Goal: Find specific page/section: Find specific page/section

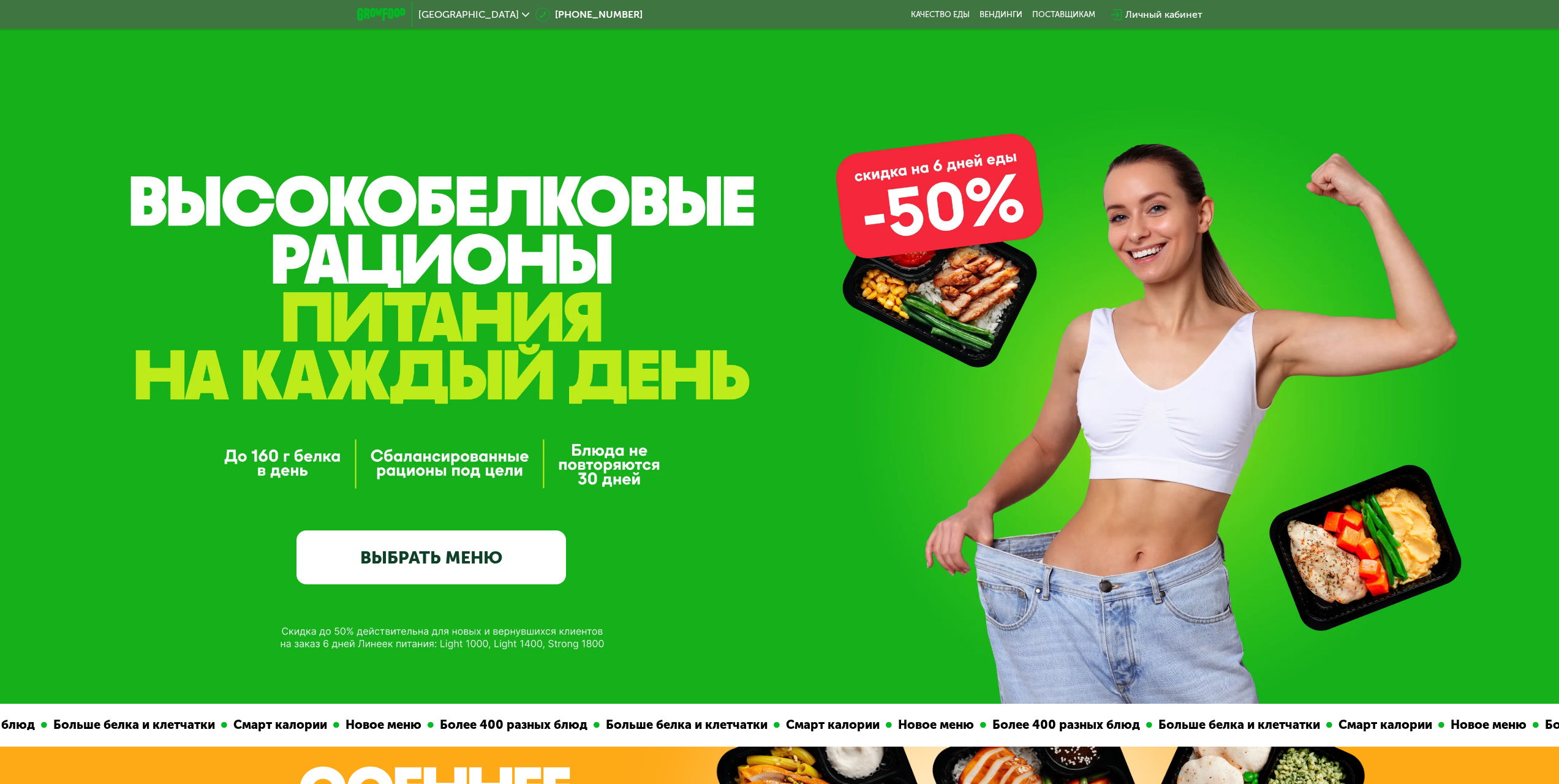
click at [522, 18] on icon at bounding box center [526, 15] width 7 height 7
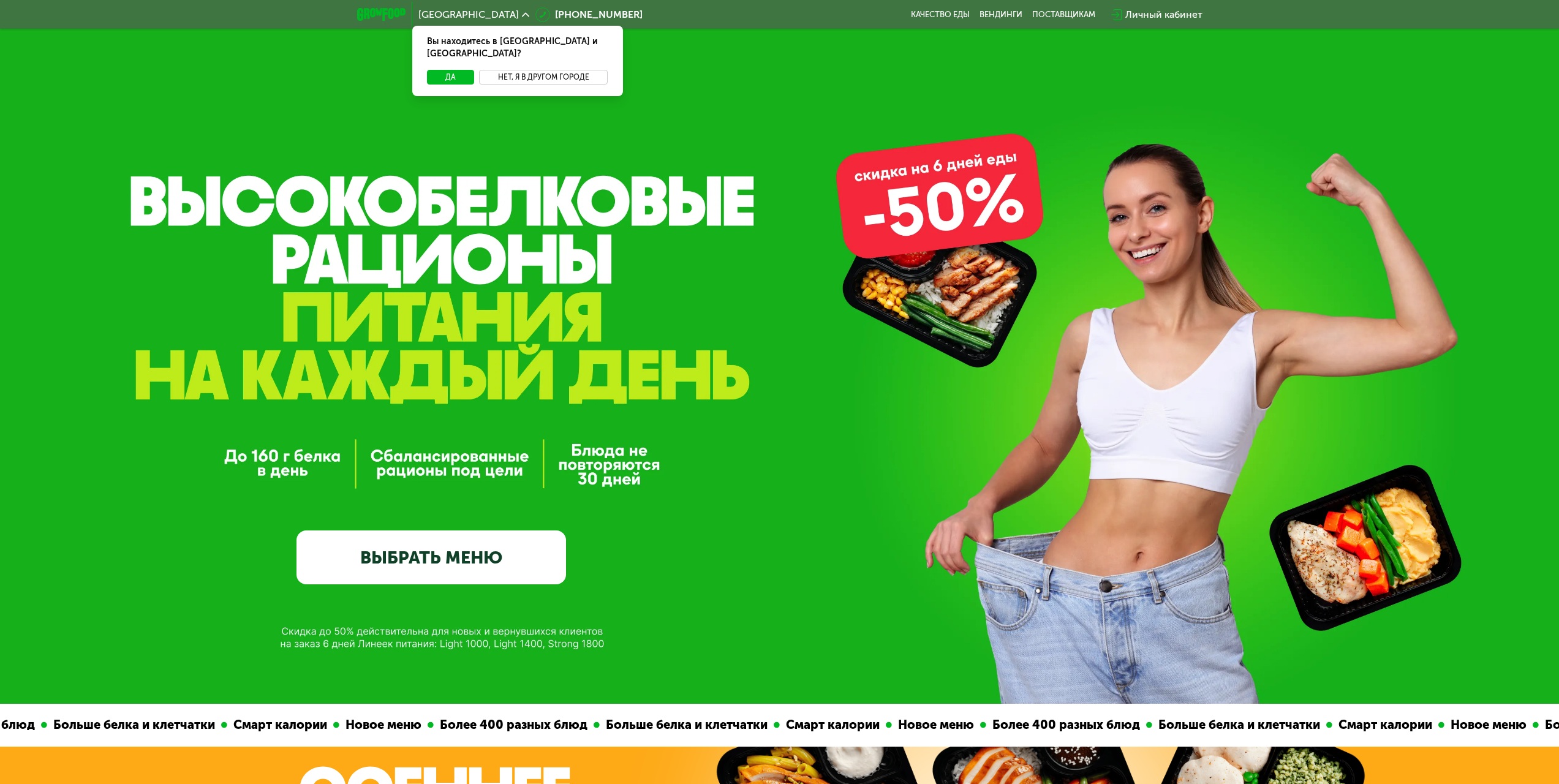
click at [514, 70] on button "Нет, я в другом городе" at bounding box center [544, 77] width 129 height 15
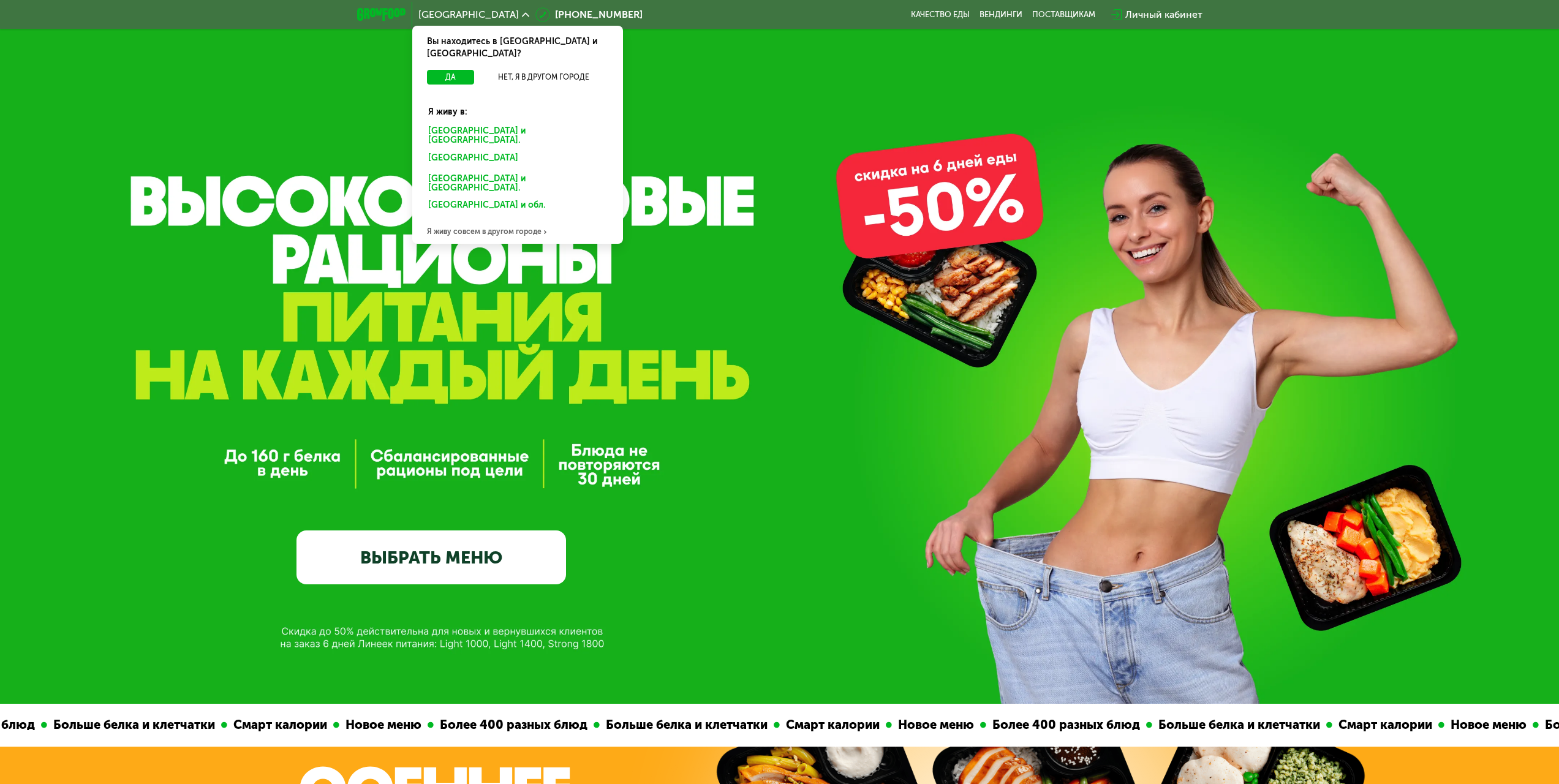
click at [478, 123] on div "Москве и обл." at bounding box center [518, 136] width 196 height 26
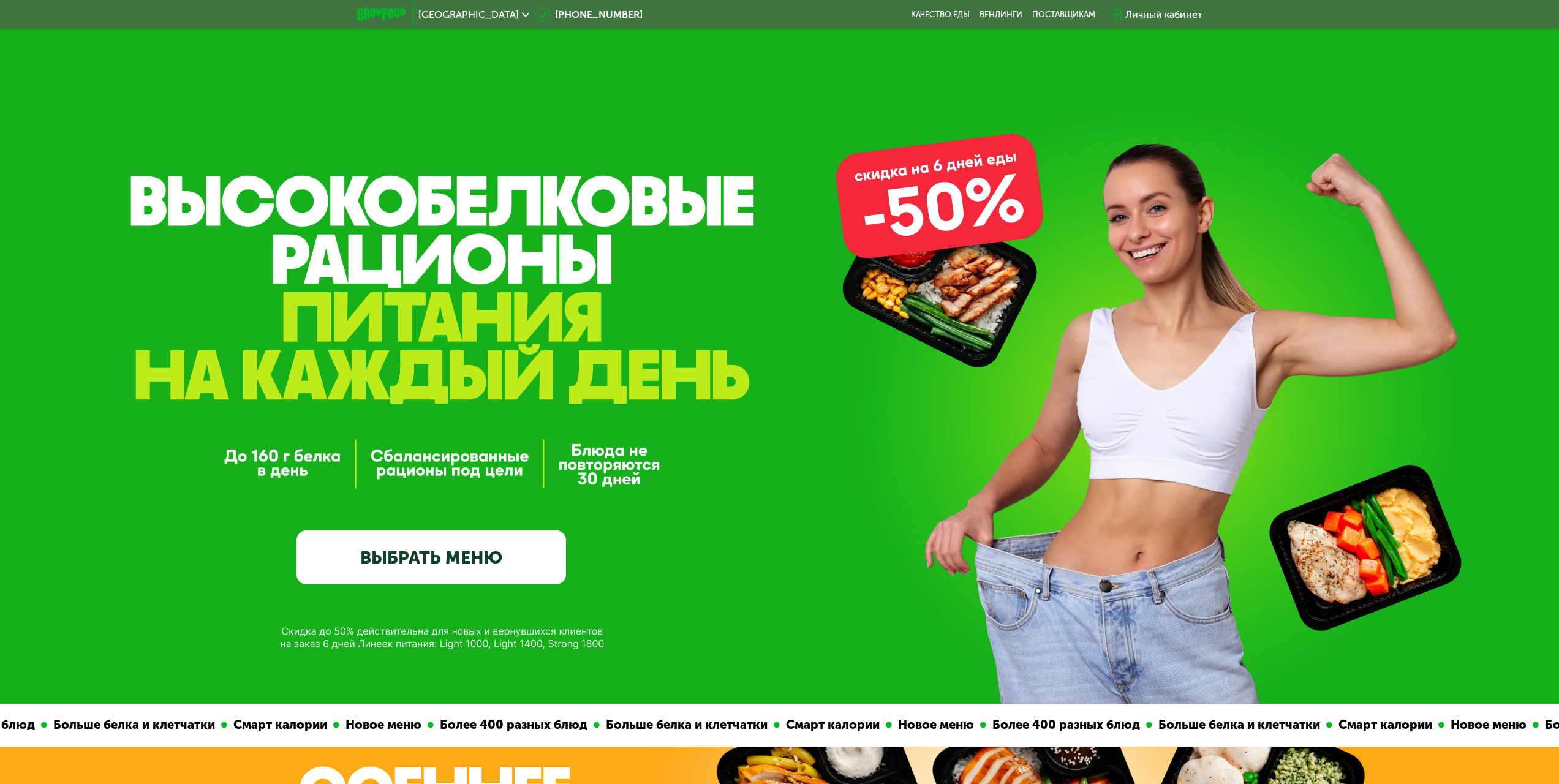
click at [437, 19] on span "[GEOGRAPHIC_DATA]" at bounding box center [468, 15] width 100 height 10
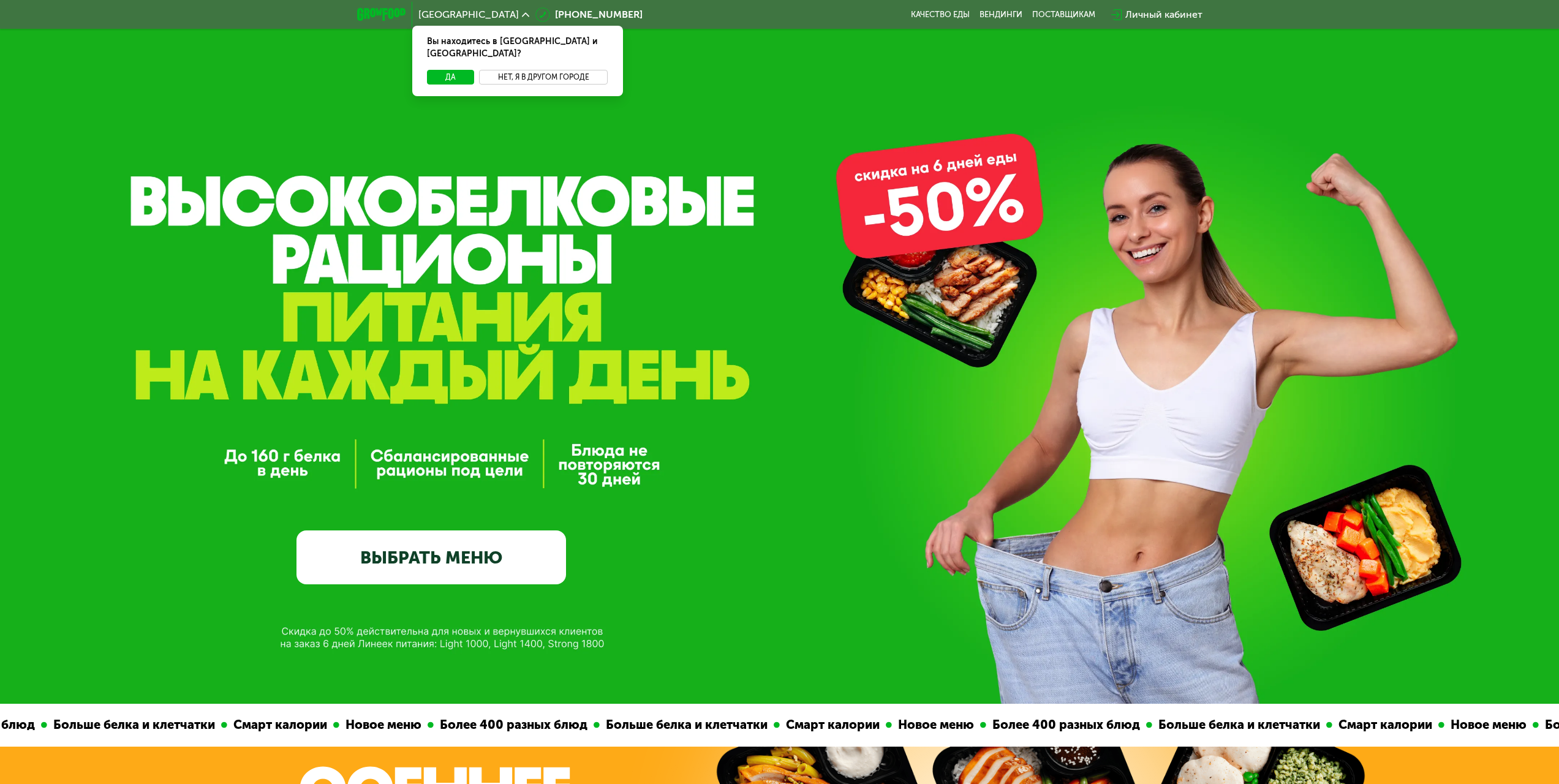
click at [518, 70] on button "Нет, я в другом городе" at bounding box center [544, 77] width 129 height 15
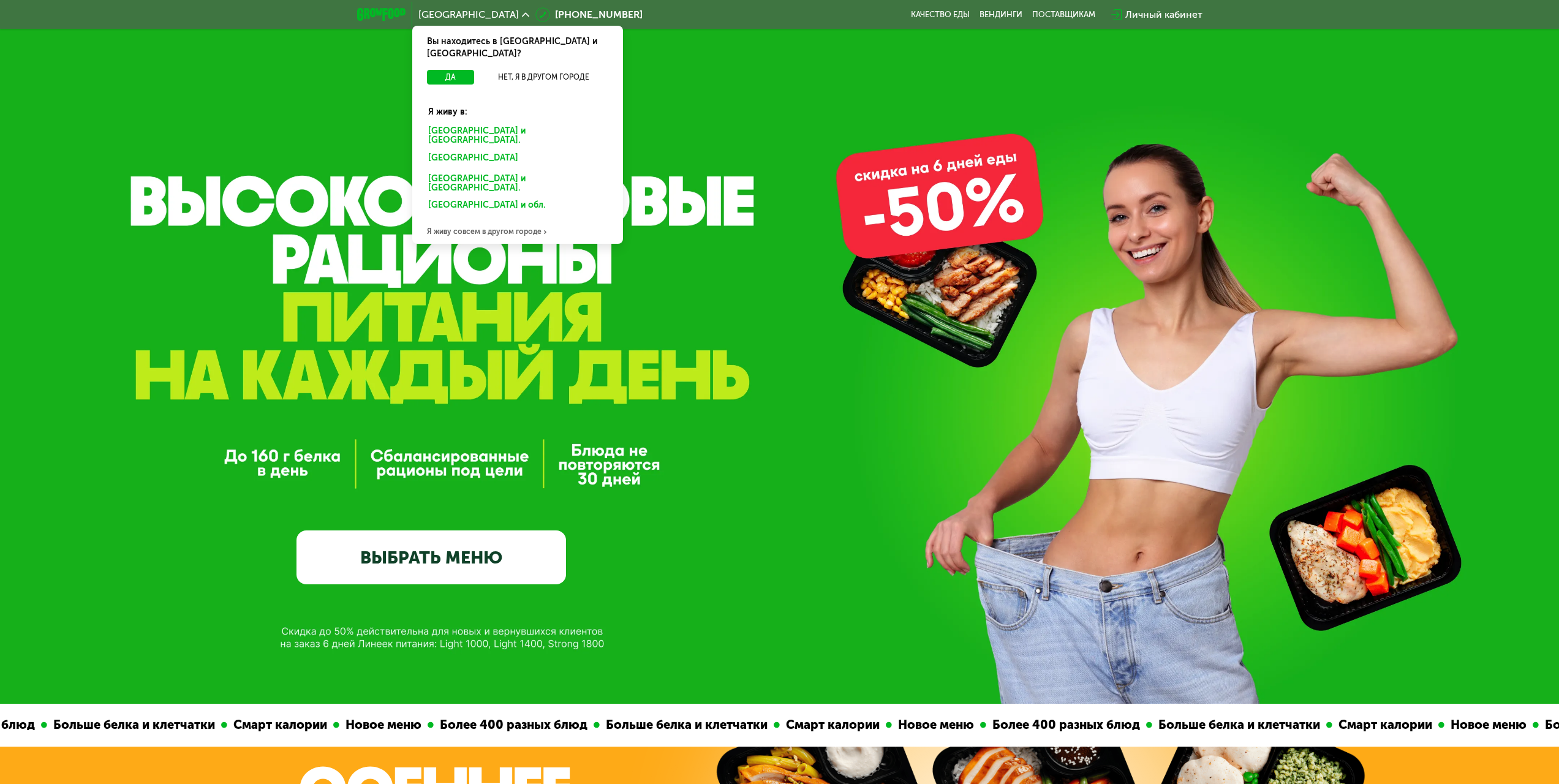
click at [465, 197] on div "Воронеже и обл." at bounding box center [515, 207] width 191 height 20
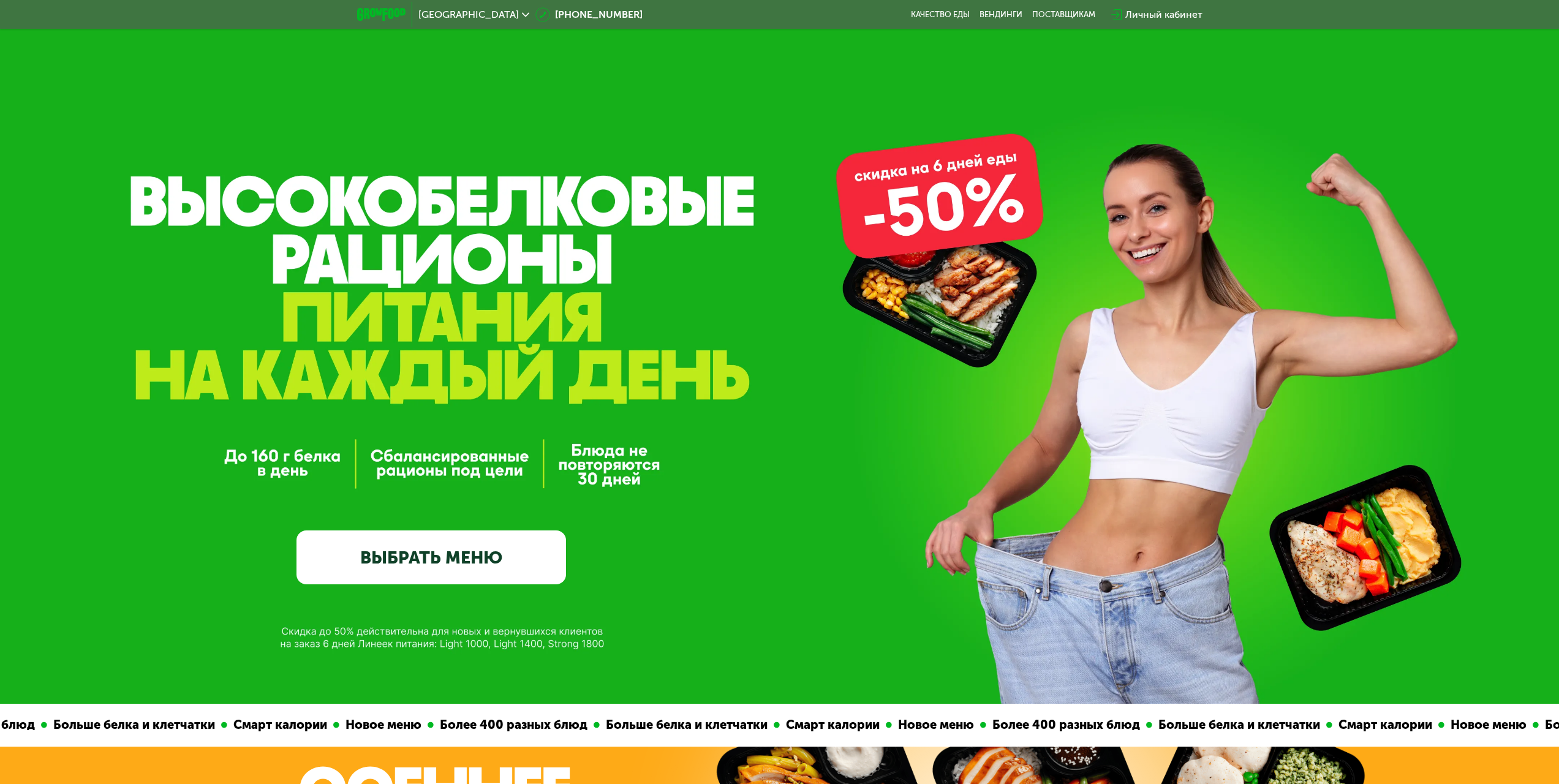
click at [67, 217] on div "GrowFood — доставка правильного питания ВЫБРАТЬ МЕНЮ" at bounding box center [779, 352] width 1559 height 703
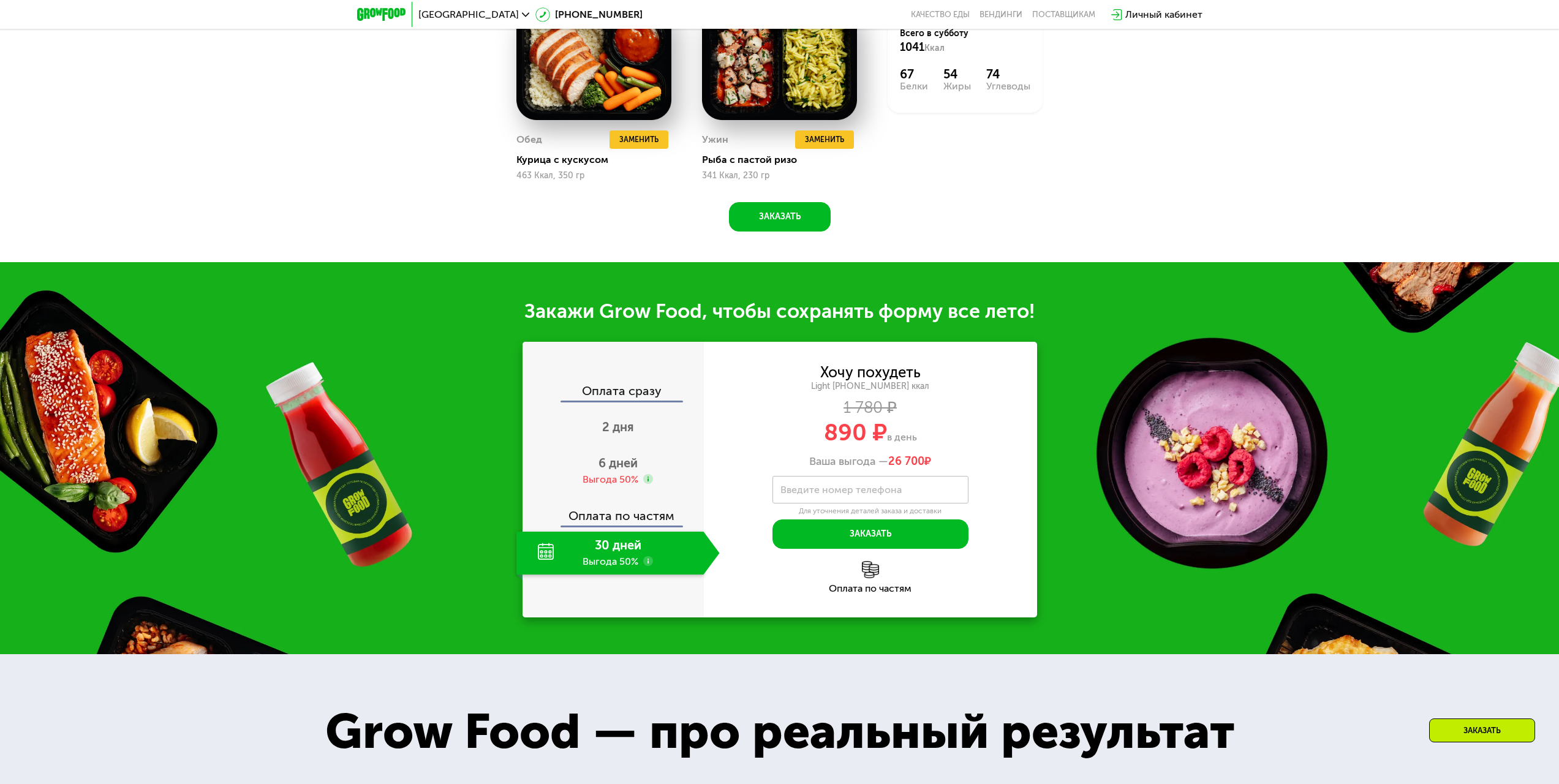
scroll to position [1895, 0]
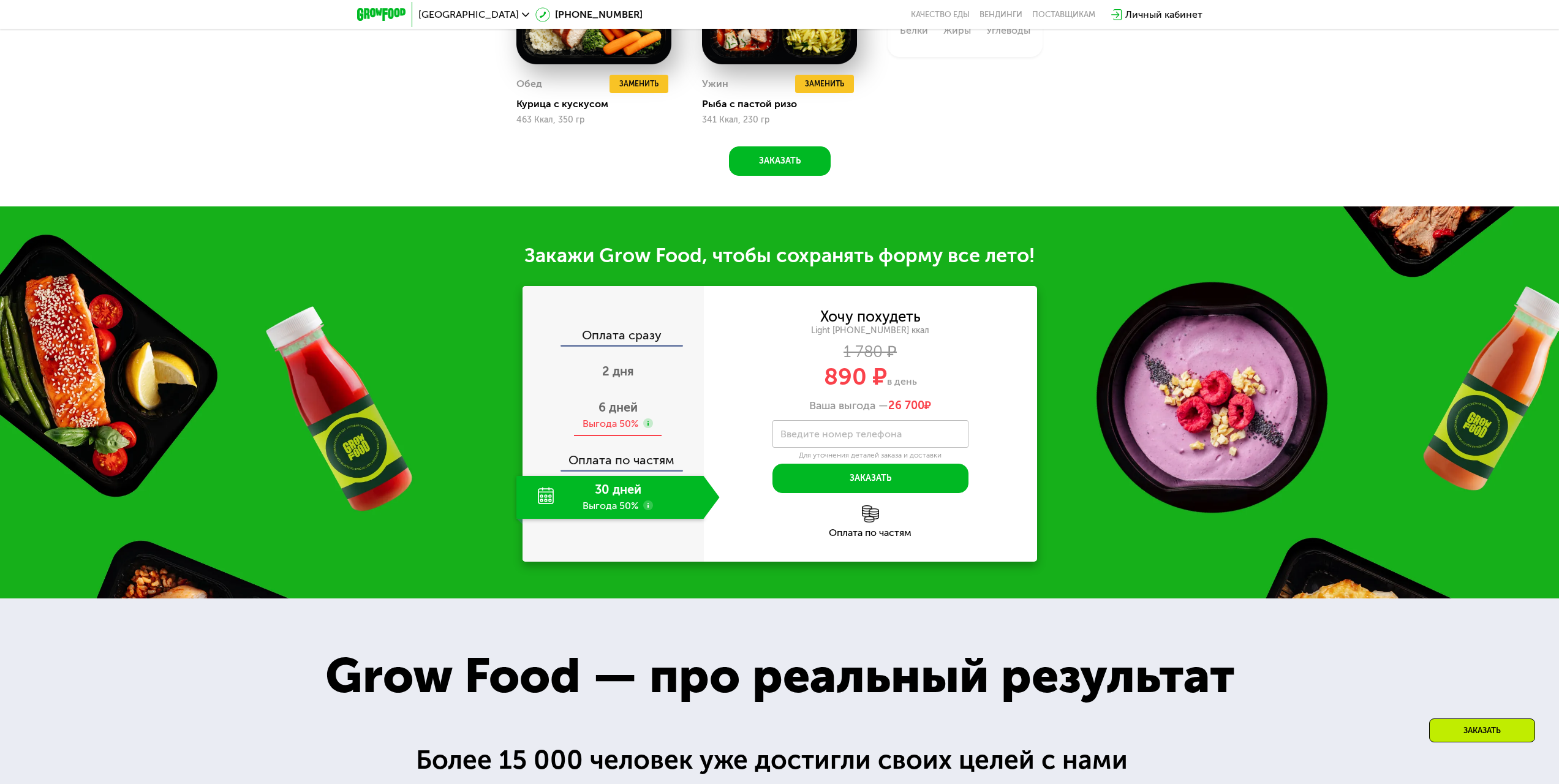
click at [604, 415] on span "6 дней" at bounding box center [618, 407] width 39 height 15
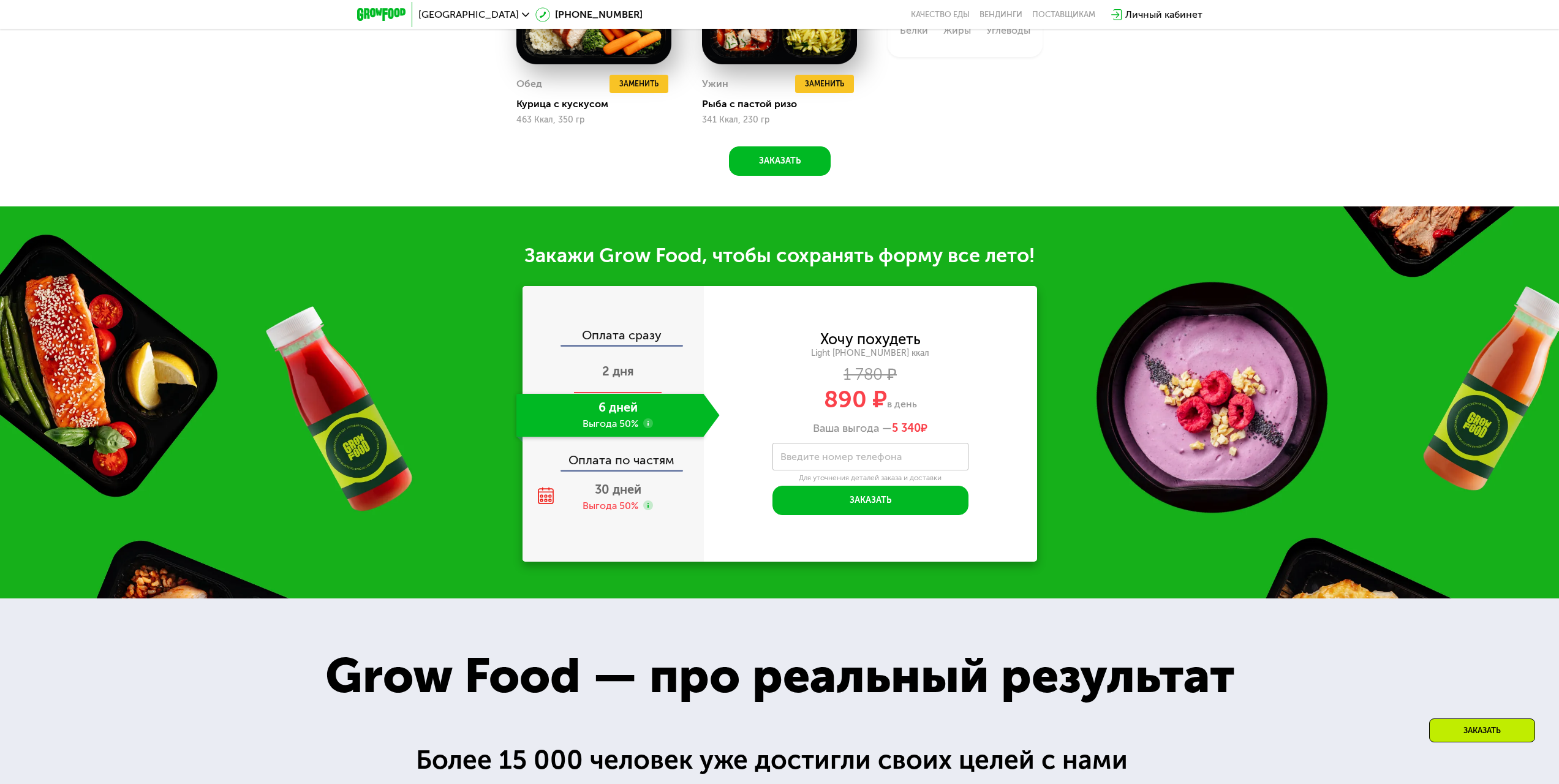
click at [616, 369] on span "2 дня" at bounding box center [617, 371] width 32 height 15
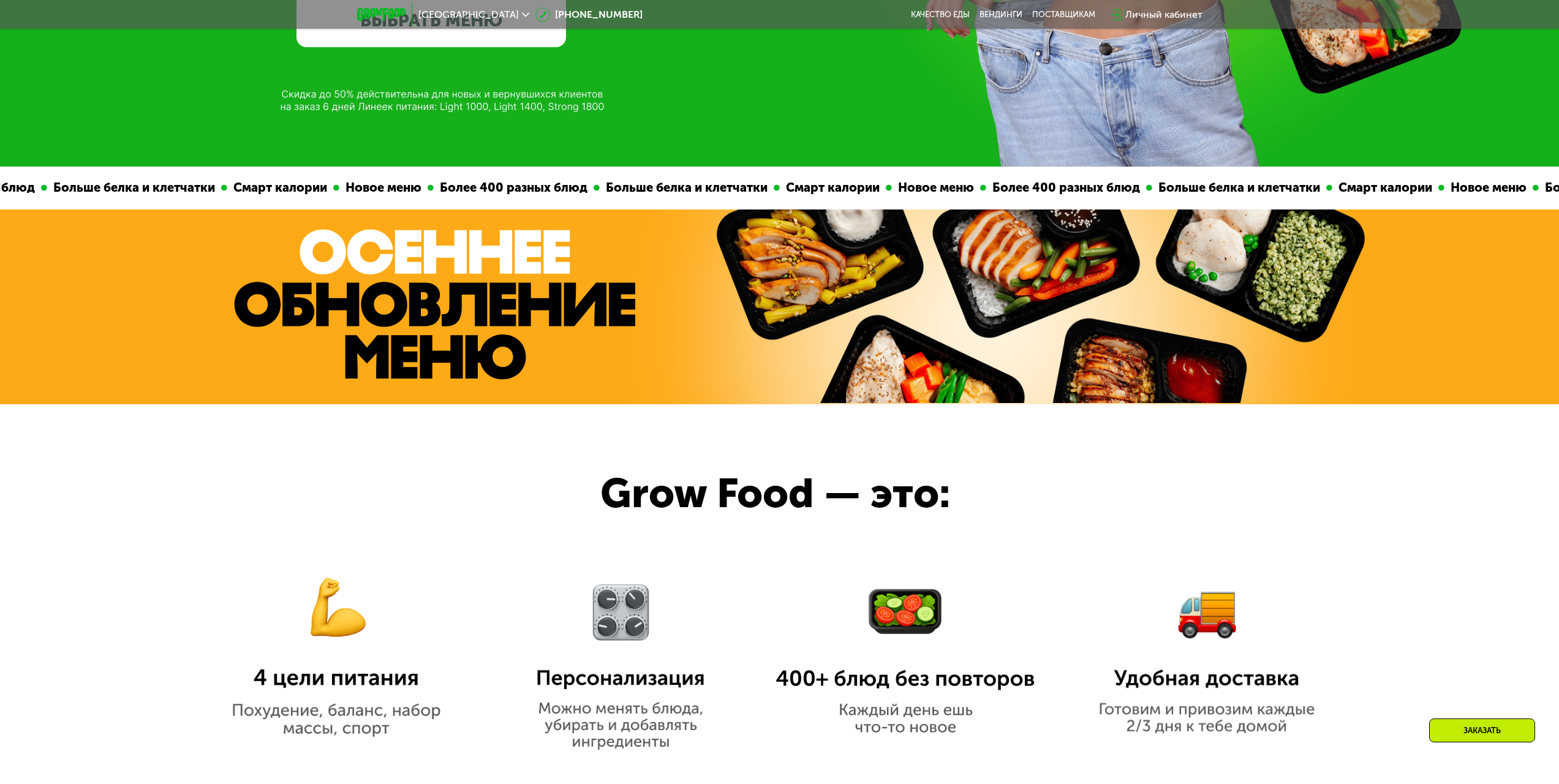
scroll to position [97, 0]
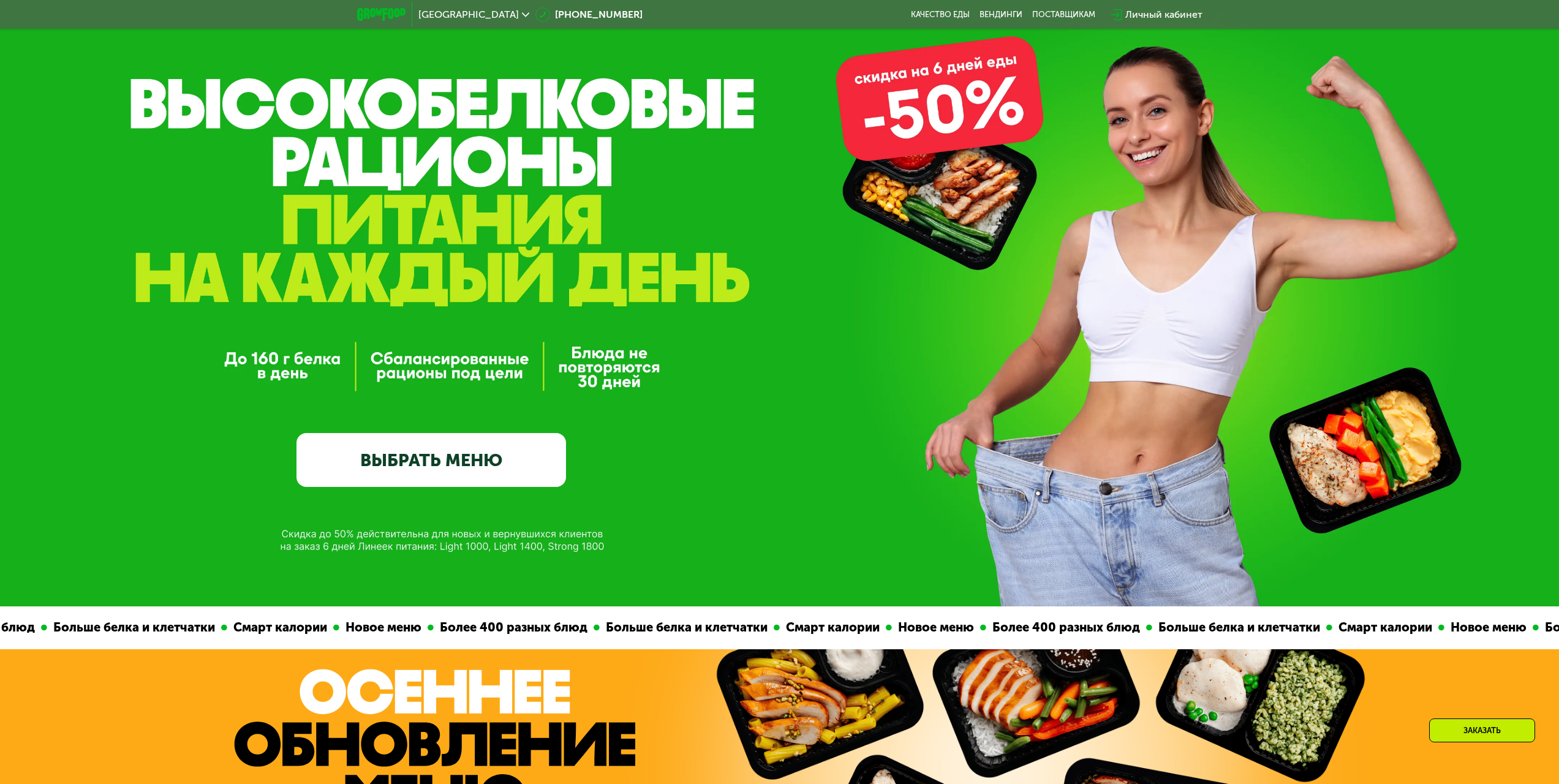
click at [456, 6] on div "[GEOGRAPHIC_DATA]" at bounding box center [474, 14] width 123 height 22
